Goal: Information Seeking & Learning: Learn about a topic

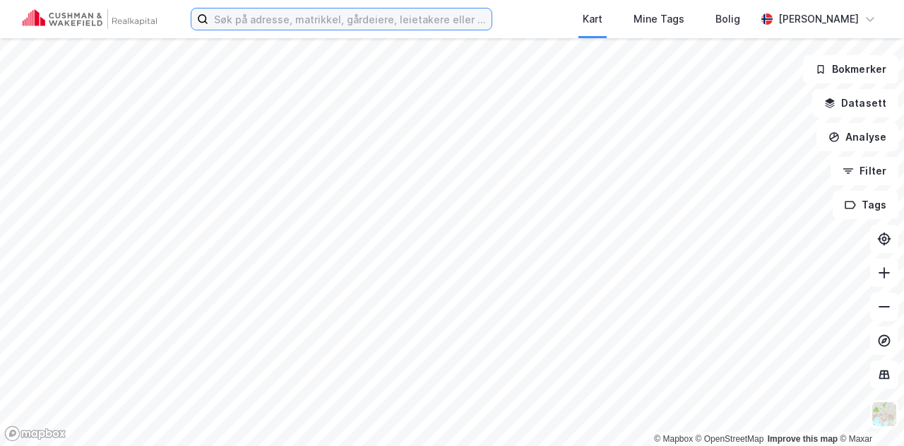
click at [444, 18] on input at bounding box center [349, 18] width 283 height 21
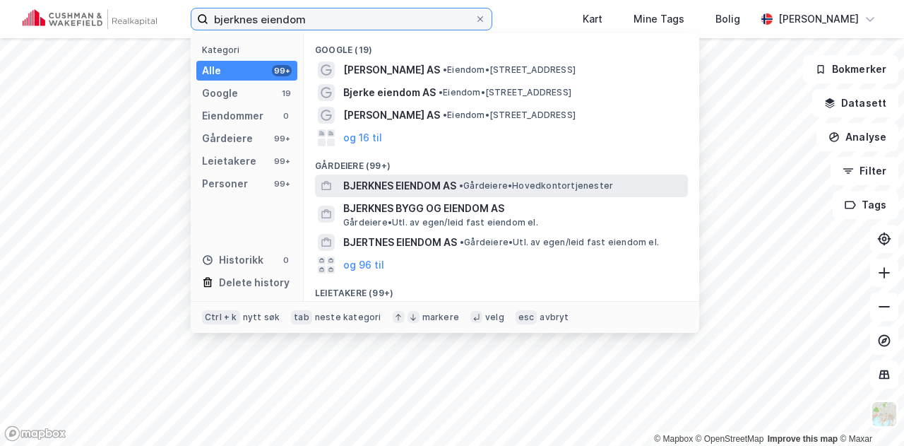
type input "bjerknes eiendom"
click at [396, 183] on span "BJERKNES EIENDOM AS" at bounding box center [399, 185] width 113 height 17
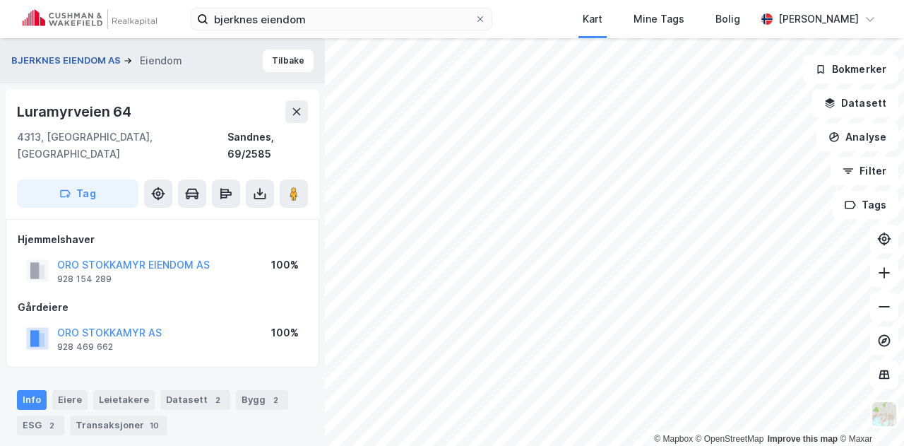
click at [87, 59] on button "BJERKNES EIENDOM AS" at bounding box center [67, 61] width 112 height 14
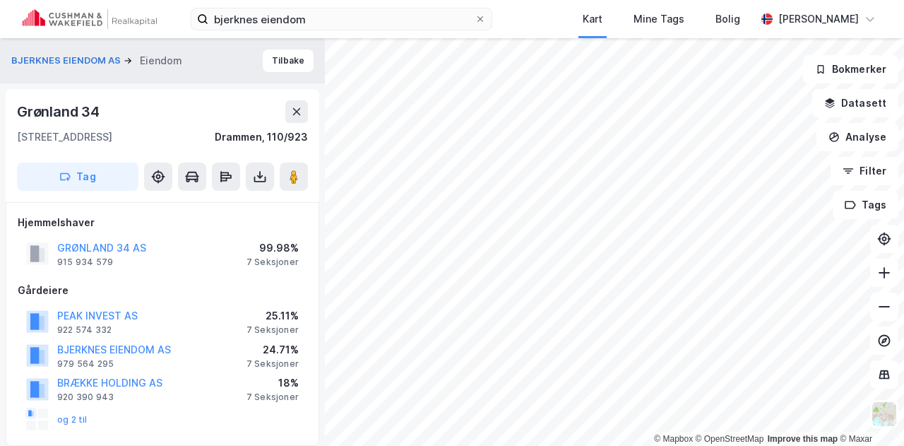
click at [88, 52] on div "BJERKNES EIENDOM AS Eiendom" at bounding box center [102, 60] width 182 height 17
click at [83, 59] on button "BJERKNES EIENDOM AS" at bounding box center [67, 61] width 112 height 14
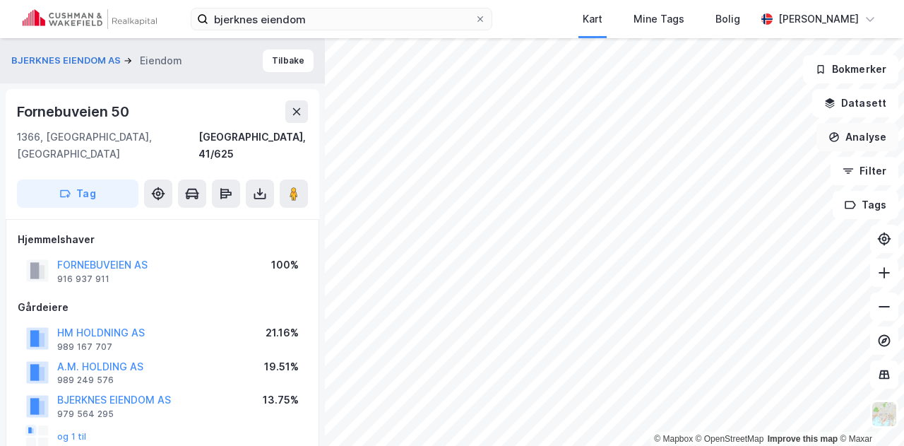
scroll to position [6, 0]
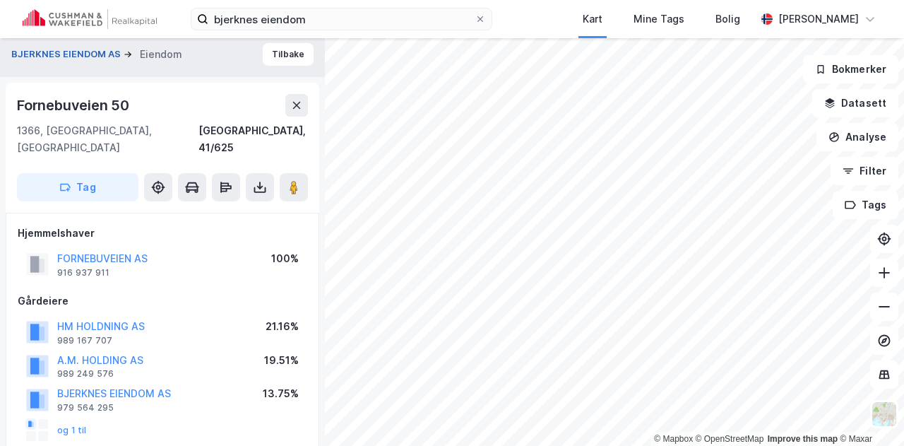
click at [52, 54] on button "BJERKNES EIENDOM AS" at bounding box center [67, 54] width 112 height 14
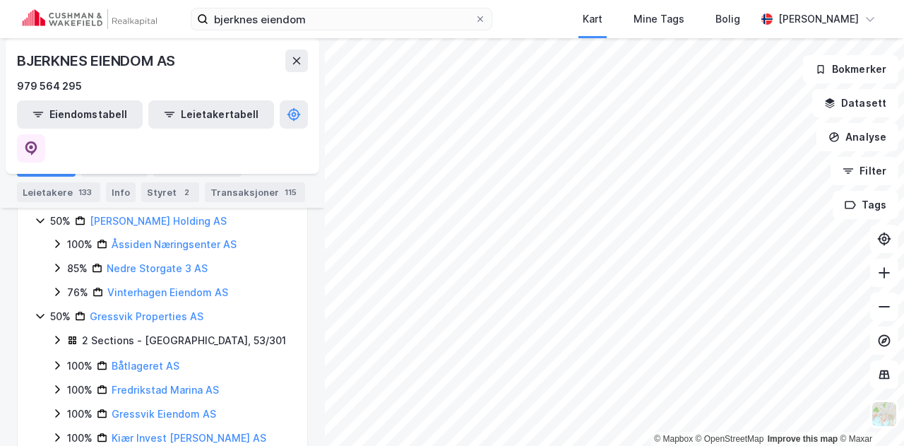
scroll to position [297, 0]
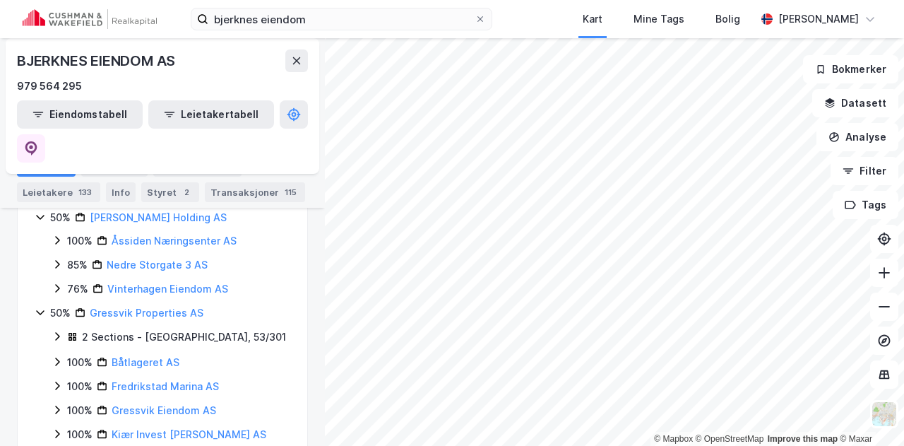
click at [40, 307] on icon at bounding box center [40, 312] width 11 height 11
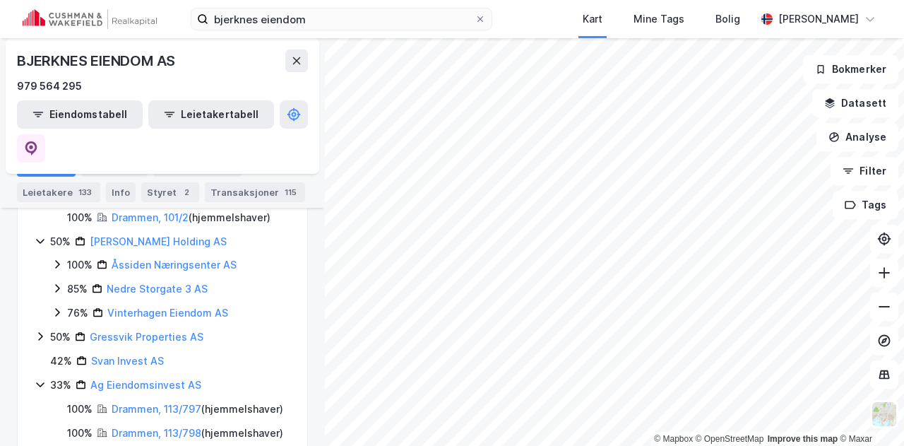
scroll to position [273, 0]
click at [40, 379] on icon at bounding box center [40, 384] width 11 height 11
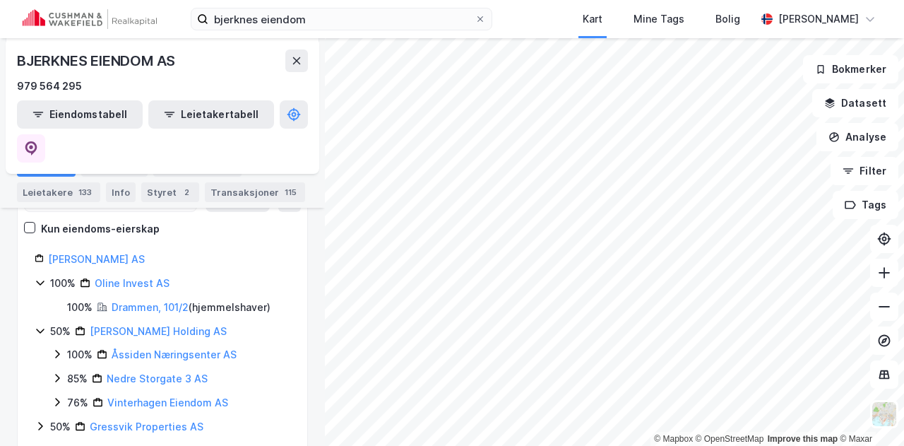
scroll to position [184, 0]
click at [155, 300] on link "Drammen, 101/2" at bounding box center [150, 306] width 77 height 12
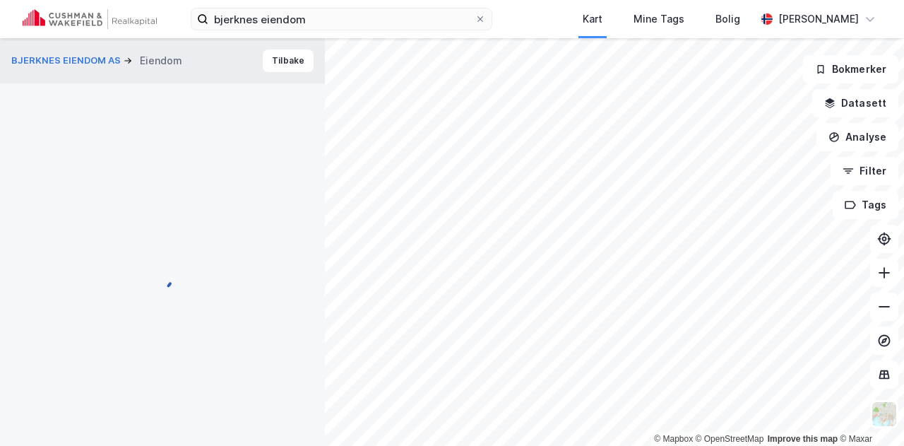
scroll to position [6, 0]
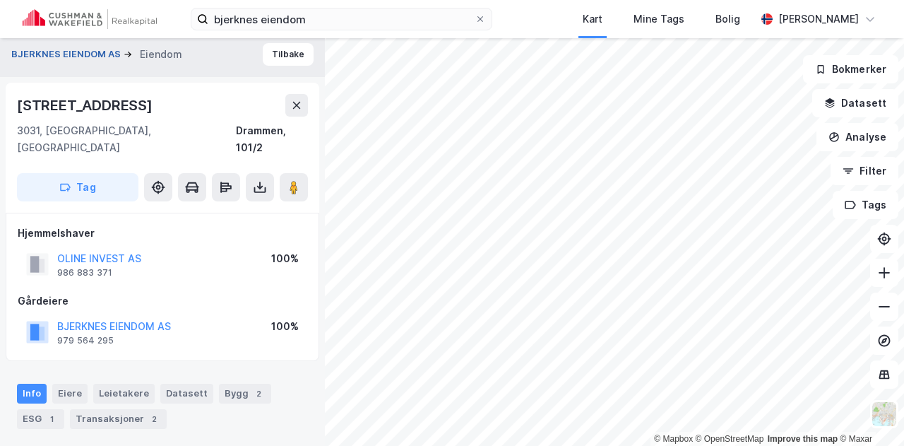
click at [44, 47] on button "BJERKNES EIENDOM AS" at bounding box center [67, 54] width 112 height 14
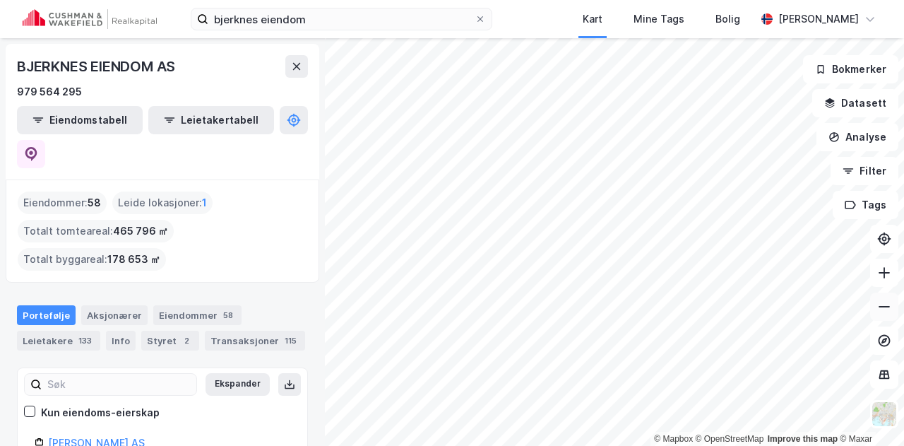
click at [879, 304] on icon at bounding box center [885, 307] width 14 height 14
click at [882, 278] on icon at bounding box center [885, 273] width 14 height 14
click at [883, 317] on div "© Mapbox © OpenStreetMap Improve this map © [PERSON_NAME] EIENDOM AS 979 564 29…" at bounding box center [452, 242] width 904 height 408
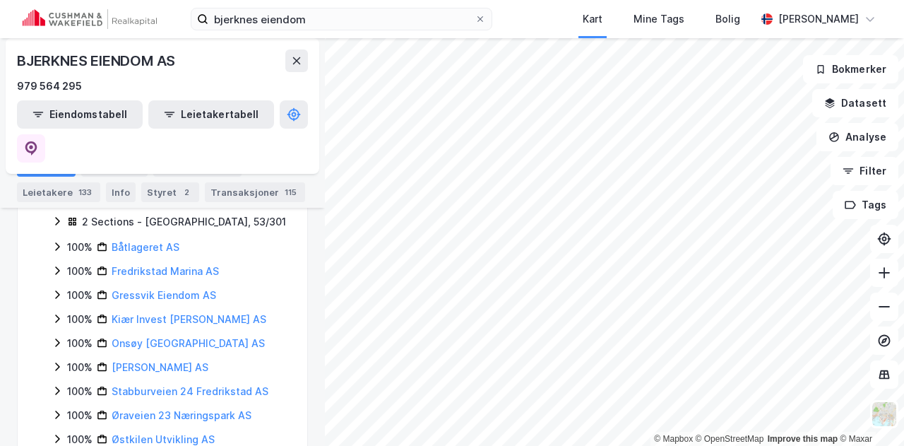
scroll to position [408, 0]
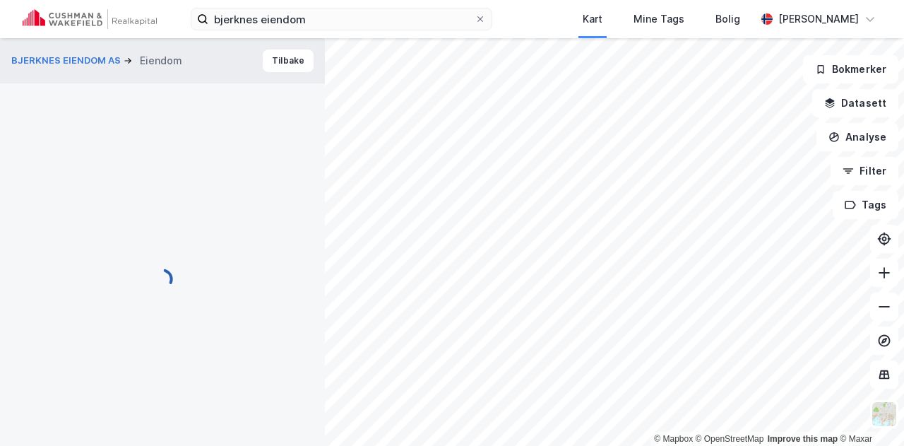
scroll to position [6, 0]
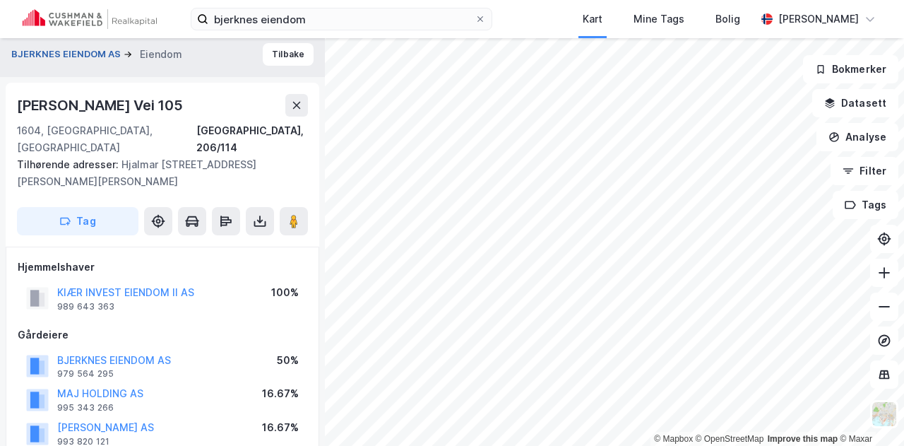
click at [90, 50] on button "BJERKNES EIENDOM AS" at bounding box center [67, 54] width 112 height 14
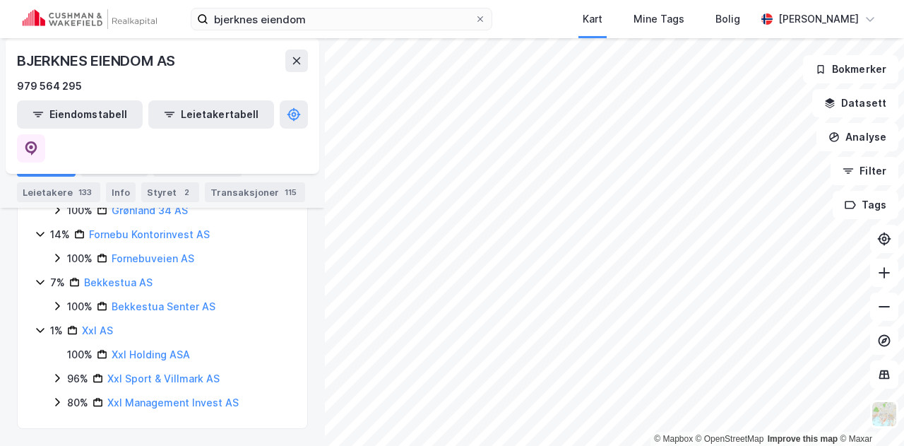
scroll to position [1232, 0]
click at [889, 296] on button at bounding box center [885, 307] width 28 height 28
click at [888, 299] on button at bounding box center [885, 307] width 28 height 28
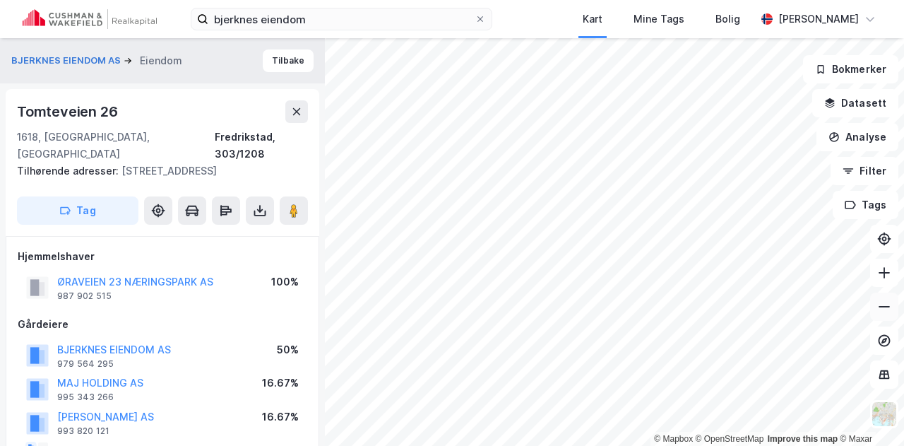
scroll to position [6, 0]
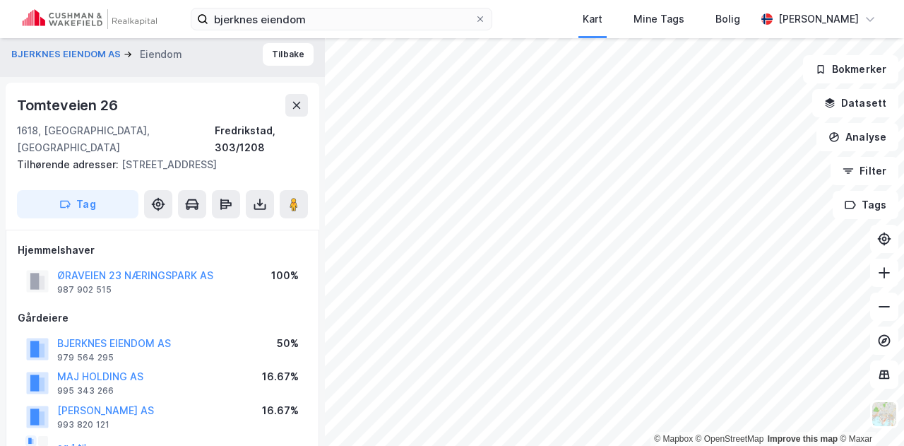
scroll to position [6, 0]
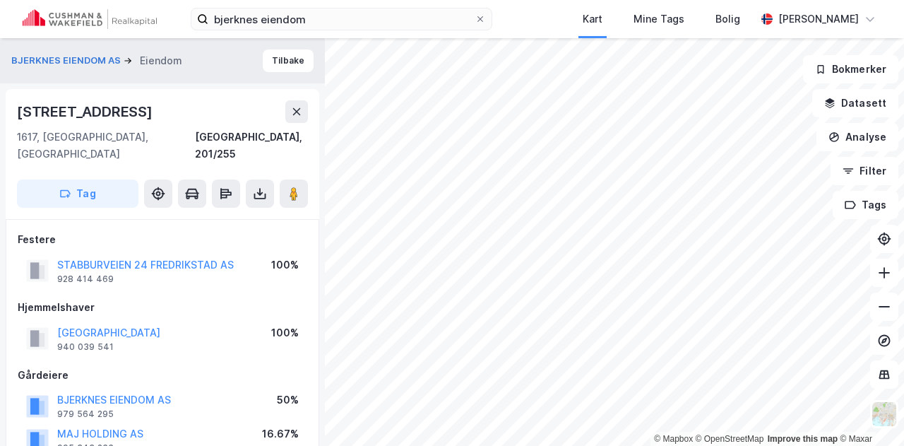
scroll to position [6, 0]
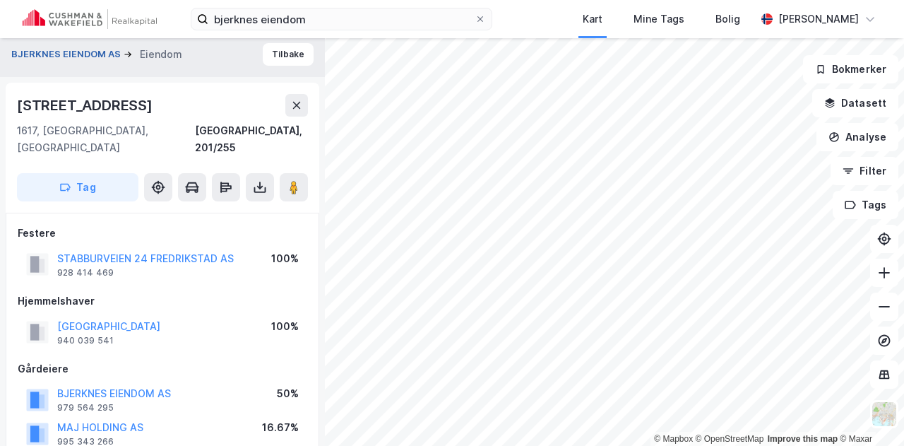
click at [95, 52] on button "BJERKNES EIENDOM AS" at bounding box center [67, 54] width 112 height 14
